Goal: Navigation & Orientation: Understand site structure

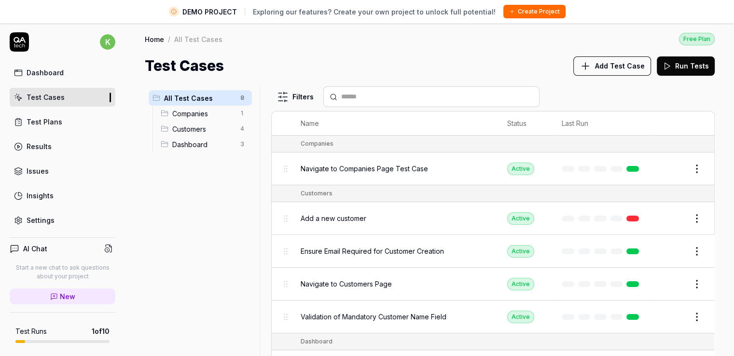
click at [199, 256] on div "All Test Cases 8 Companies 1 Customers 4 Dashboard 3" at bounding box center [200, 226] width 111 height 281
click at [181, 206] on div "All Test Cases 8 Companies 1 Customers 4 Dashboard 3" at bounding box center [200, 226] width 111 height 281
click at [209, 203] on div "All Test Cases 8 Companies 1 Customers 4 Dashboard 3" at bounding box center [200, 226] width 111 height 281
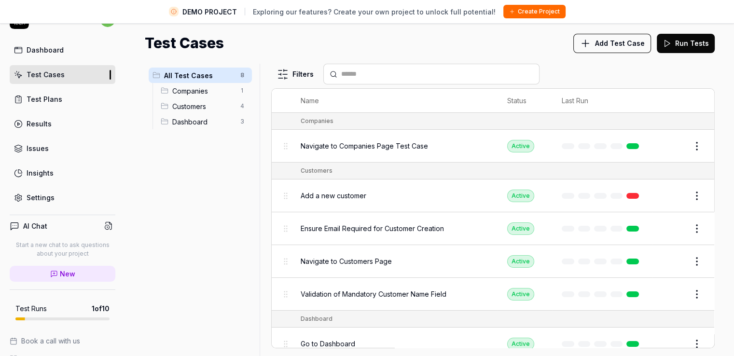
click at [210, 203] on div "All Test Cases 8 Companies 1 Customers 4 Dashboard 3" at bounding box center [200, 204] width 111 height 281
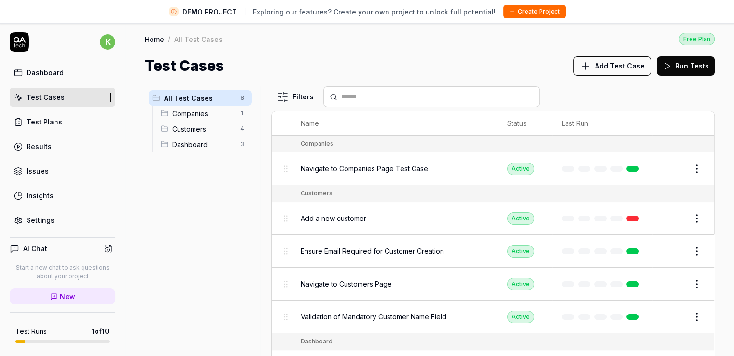
click at [471, 58] on div "Test Cases Add Test Case Run Tests" at bounding box center [430, 66] width 570 height 22
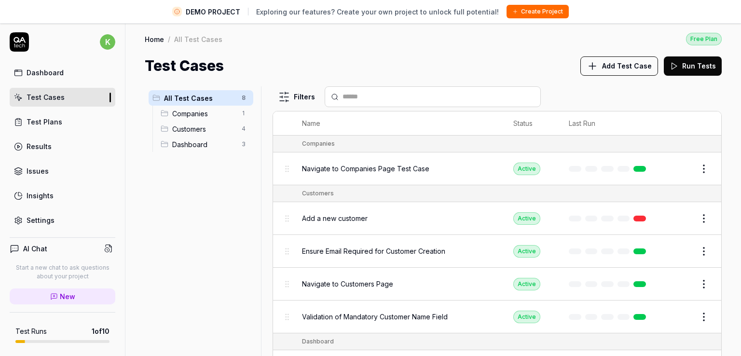
click at [240, 109] on html "DEMO PROJECT Exploring our features? Create your own project to unlock full pot…" at bounding box center [370, 189] width 741 height 379
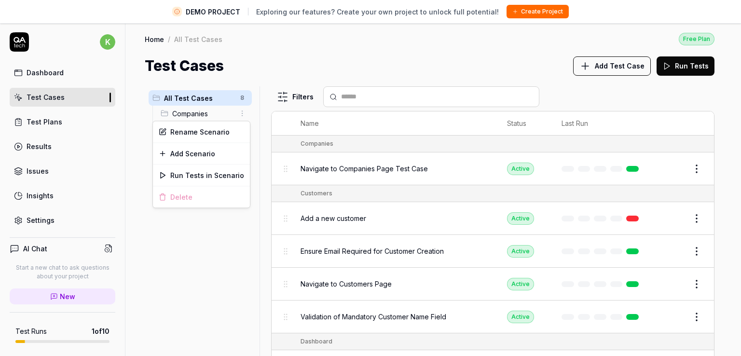
click at [240, 109] on html "DEMO PROJECT Exploring our features? Create your own project to unlock full pot…" at bounding box center [370, 189] width 741 height 379
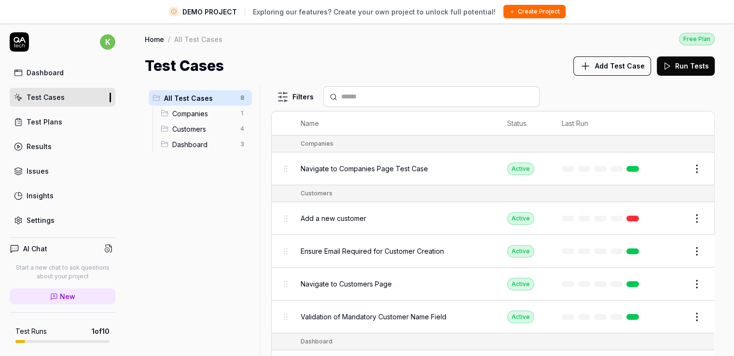
click at [240, 109] on html "DEMO PROJECT Exploring our features? Create your own project to unlock full pot…" at bounding box center [367, 189] width 734 height 379
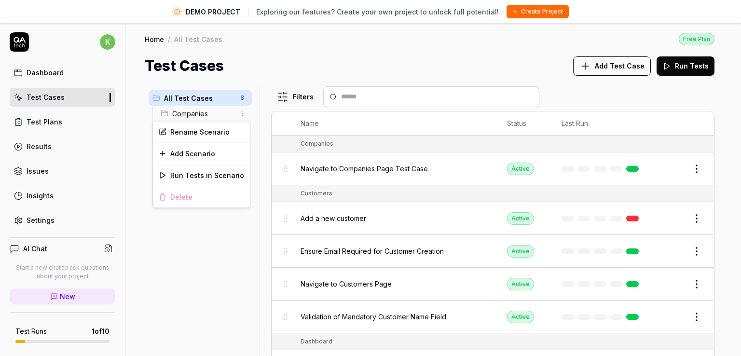
click at [240, 109] on html "DEMO PROJECT Exploring our features? Create your own project to unlock full pot…" at bounding box center [370, 189] width 741 height 379
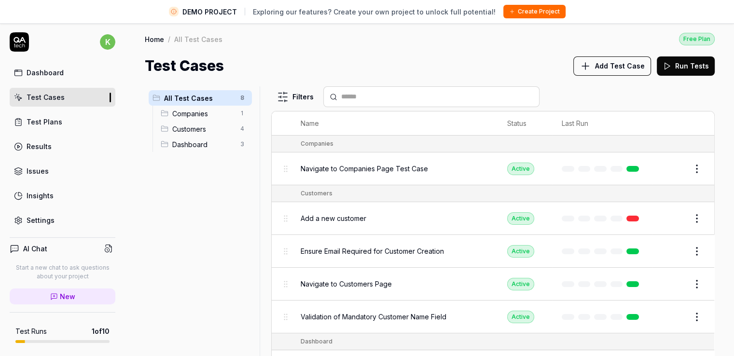
click at [210, 167] on div "All Test Cases 8 Companies 1 Customers 4 Dashboard 3" at bounding box center [200, 226] width 111 height 281
click at [189, 188] on div "All Test Cases 8 Companies 1 Customers 4 Dashboard 3" at bounding box center [200, 226] width 111 height 281
click at [244, 245] on div "All Test Cases 8 Companies 1 Customers 4 Dashboard 3" at bounding box center [200, 226] width 111 height 281
